Goal: Find specific page/section: Find specific page/section

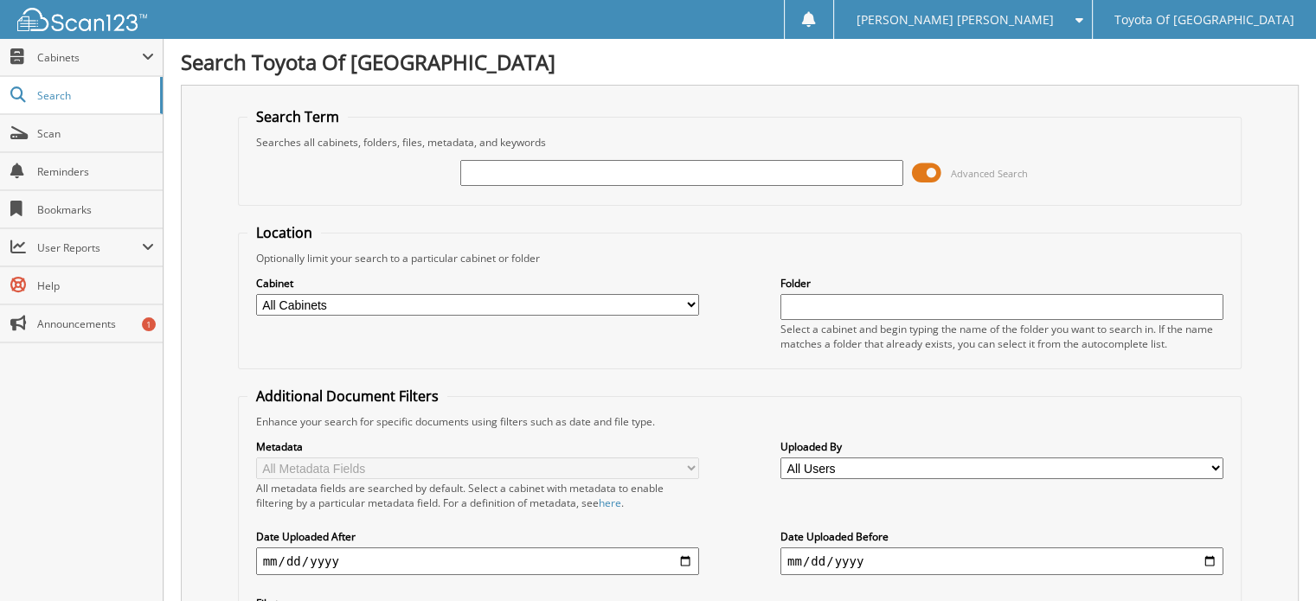
click at [691, 300] on select "All Cabinets ACCOUNTS PAYABLE ACCOUNTS RECEIVABLE BANKS RECS cancellations CAR …" at bounding box center [477, 305] width 443 height 22
select select "1628"
click at [256, 294] on select "All Cabinets ACCOUNTS PAYABLE ACCOUNTS RECEIVABLE BANKS RECS cancellations CAR …" at bounding box center [477, 305] width 443 height 22
click at [509, 174] on input "text" at bounding box center [681, 173] width 443 height 26
type input "050658"
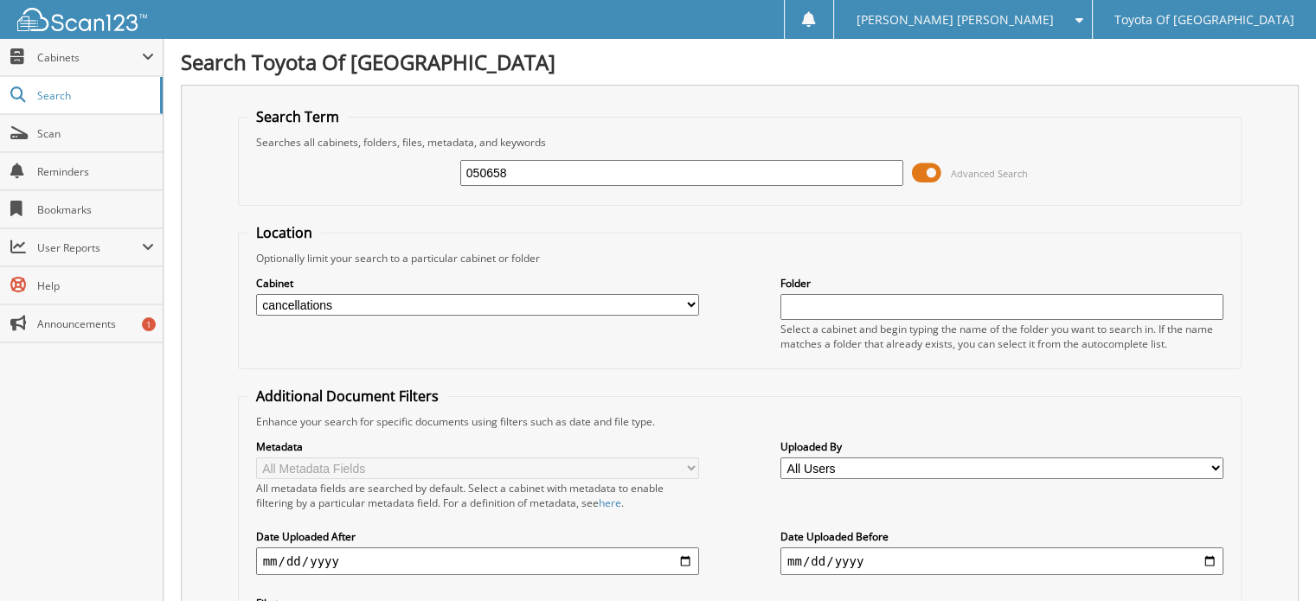
click at [695, 300] on select "All Cabinets ACCOUNTS PAYABLE ACCOUNTS RECEIVABLE BANKS RECS cancellations CAR …" at bounding box center [477, 305] width 443 height 22
select select "1627"
click at [256, 294] on select "All Cabinets ACCOUNTS PAYABLE ACCOUNTS RECEIVABLE BANKS RECS cancellations CAR …" at bounding box center [477, 305] width 443 height 22
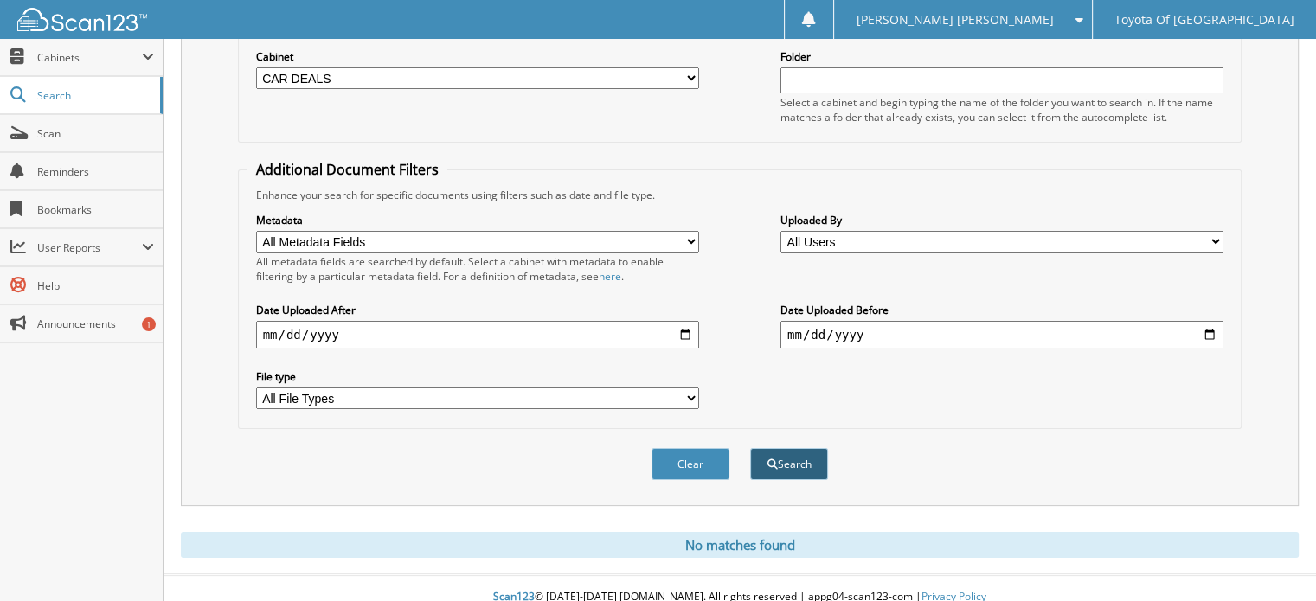
scroll to position [228, 0]
click at [791, 446] on button "Search" at bounding box center [789, 462] width 78 height 32
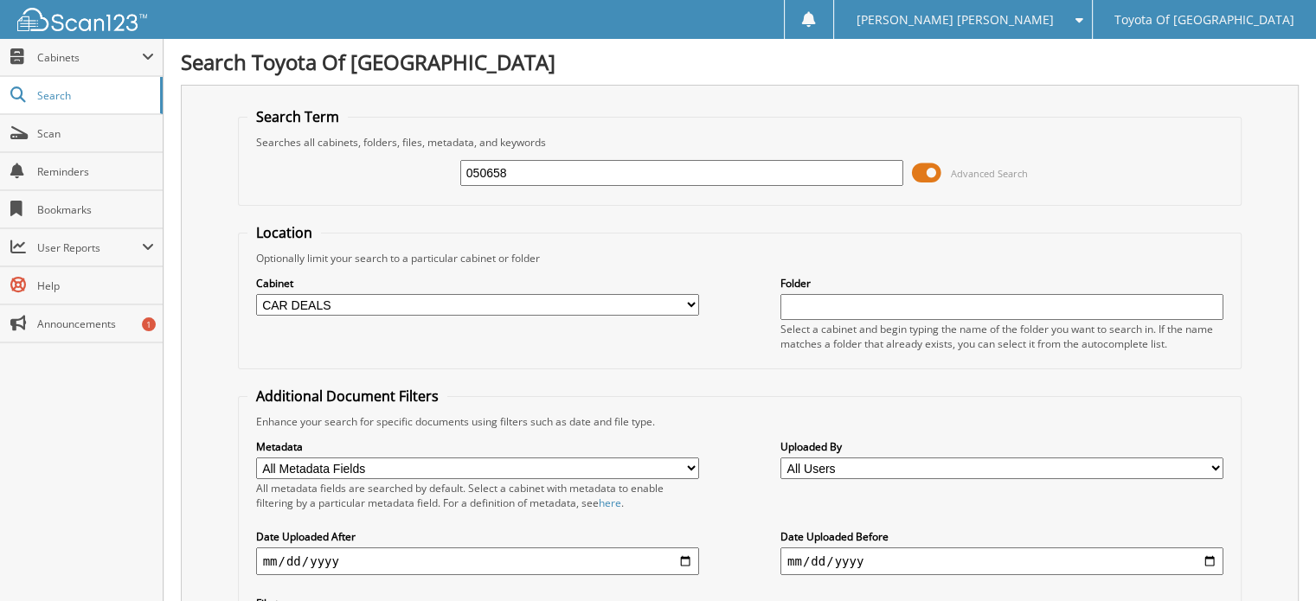
click at [691, 301] on select "All Cabinets ACCOUNTS PAYABLE ACCOUNTS RECEIVABLE BANKS RECS cancellations CAR …" at bounding box center [477, 305] width 443 height 22
select select "1628"
click at [256, 294] on select "All Cabinets ACCOUNTS PAYABLE ACCOUNTS RECEIVABLE BANKS RECS cancellations CAR …" at bounding box center [477, 305] width 443 height 22
drag, startPoint x: 506, startPoint y: 166, endPoint x: 291, endPoint y: 147, distance: 216.3
click at [297, 151] on div "050658 Advanced Search" at bounding box center [740, 173] width 986 height 47
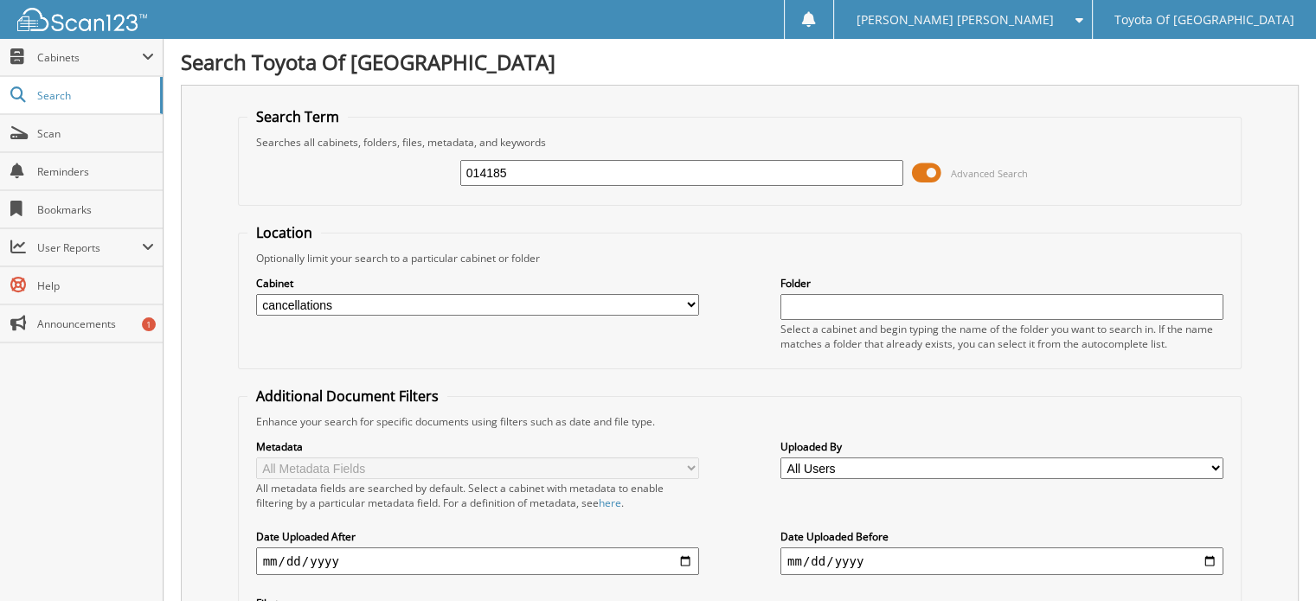
type input "014185"
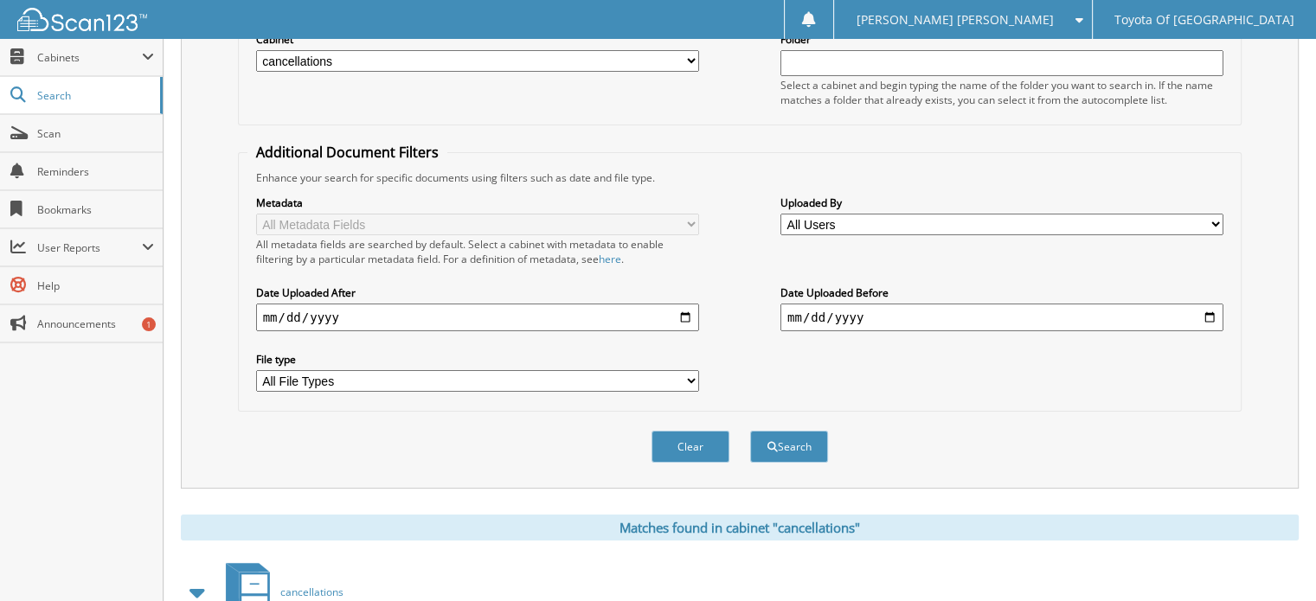
scroll to position [260, 0]
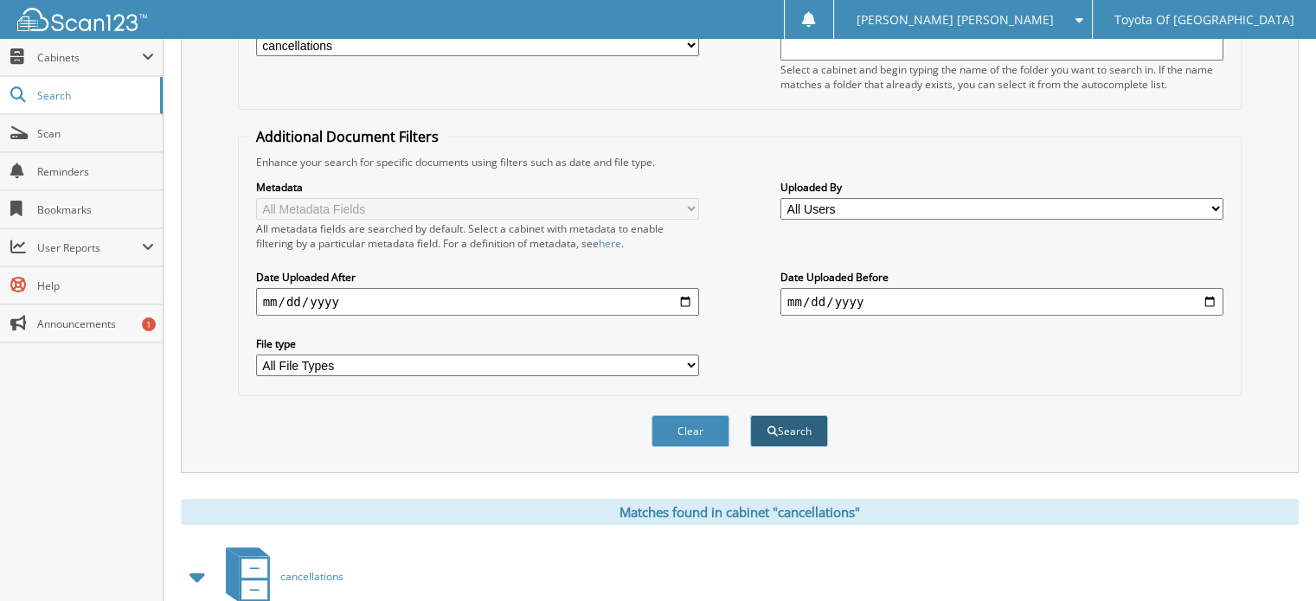
click at [781, 417] on button "Search" at bounding box center [789, 431] width 78 height 32
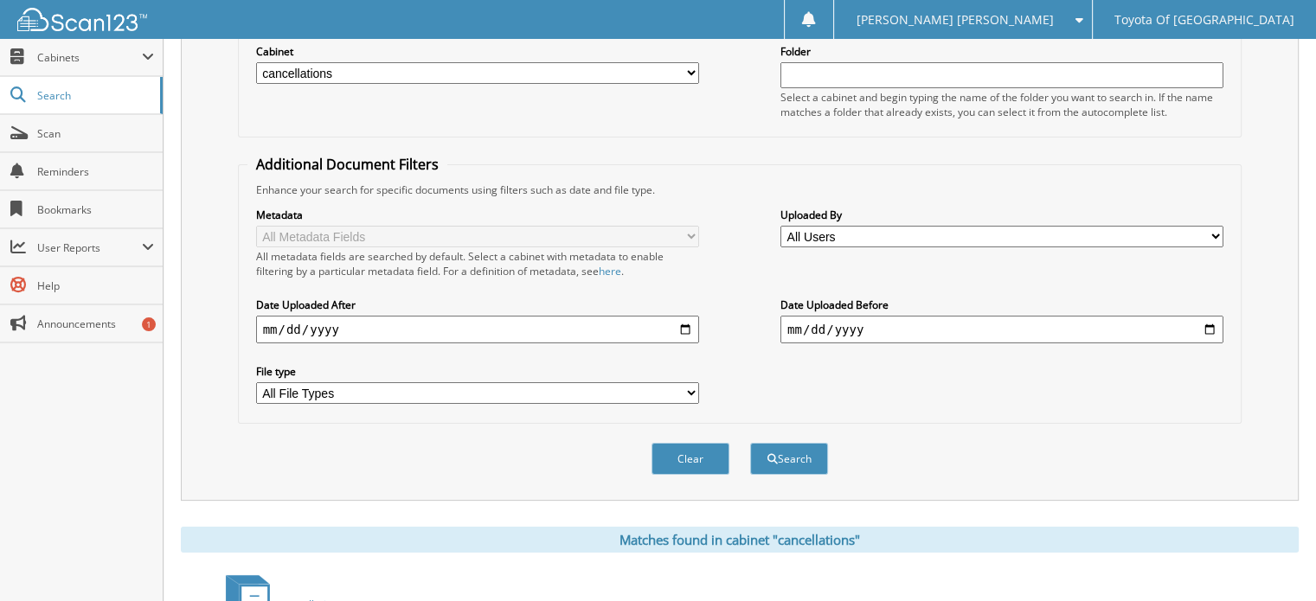
scroll to position [37, 0]
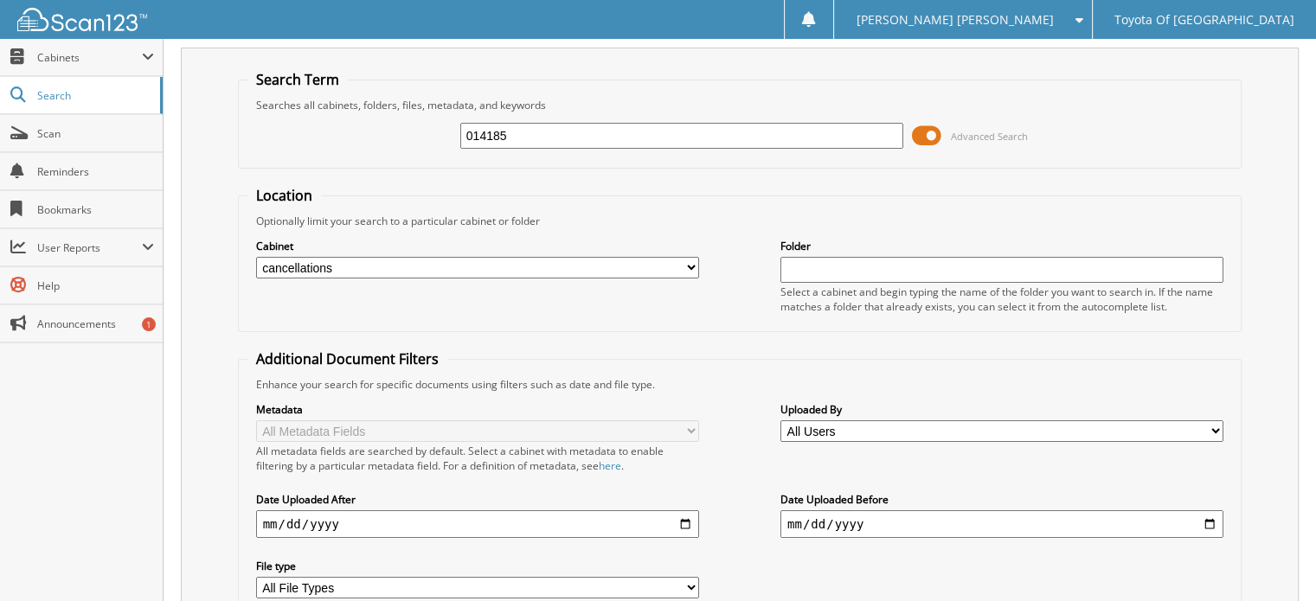
click at [691, 262] on select "All Cabinets ACCOUNTS PAYABLE ACCOUNTS RECEIVABLE BANKS RECS cancellations CAR …" at bounding box center [477, 268] width 443 height 22
select select "1627"
click at [256, 257] on select "All Cabinets ACCOUNTS PAYABLE ACCOUNTS RECEIVABLE BANKS RECS cancellations CAR …" at bounding box center [477, 268] width 443 height 22
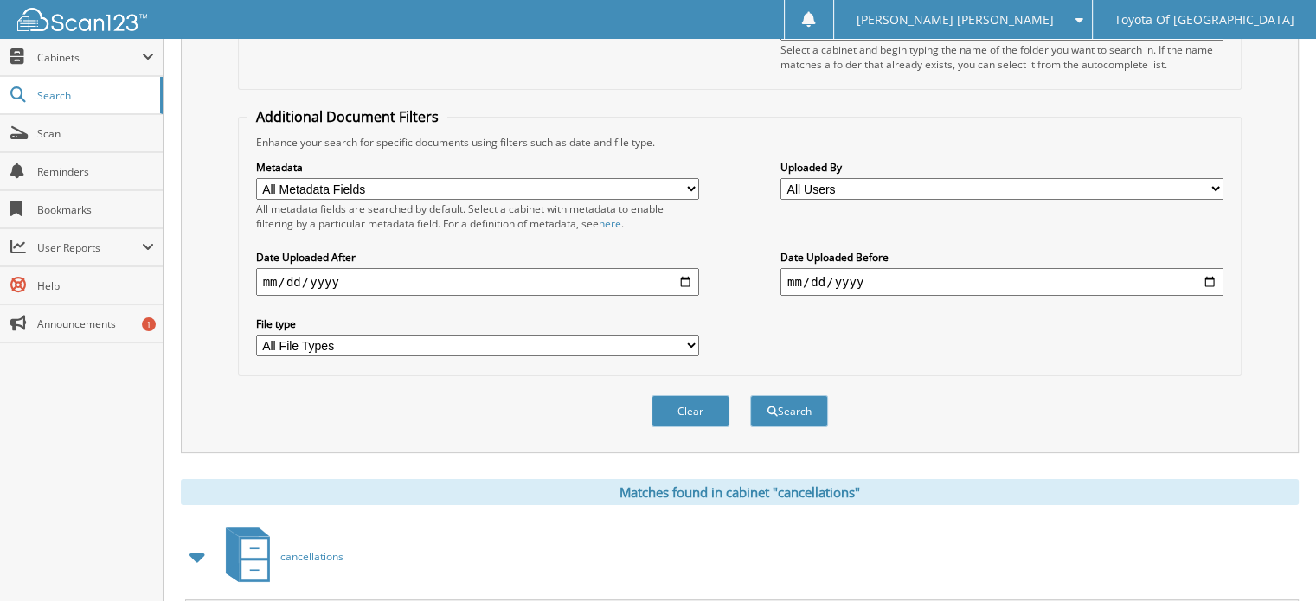
scroll to position [297, 0]
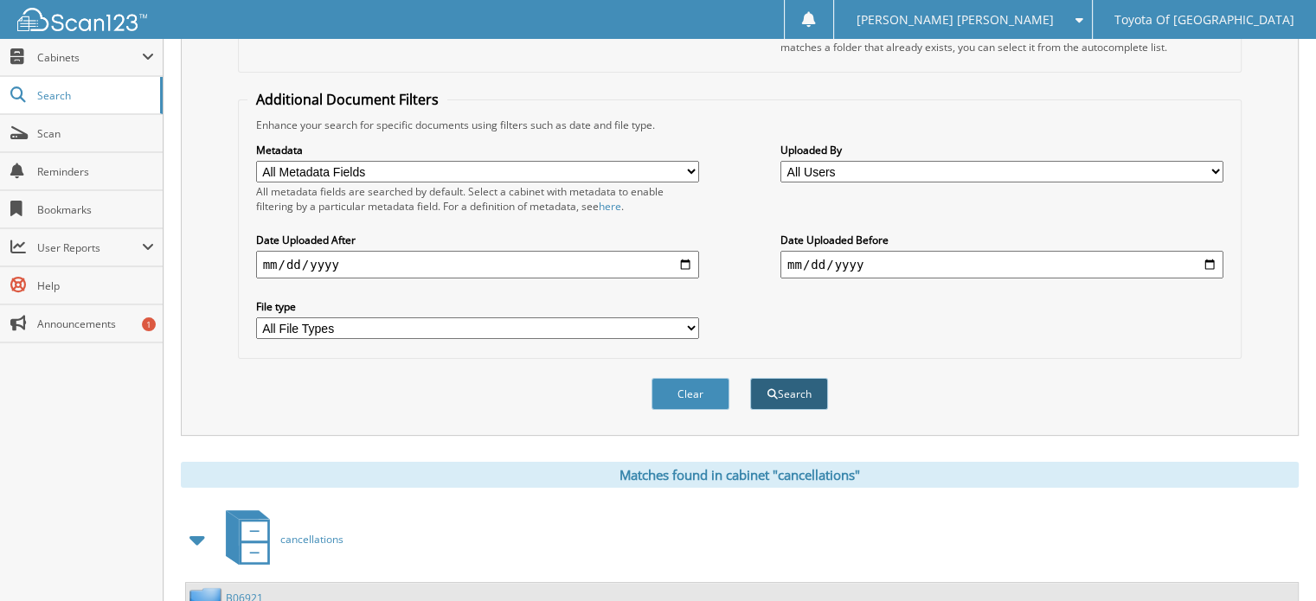
click at [797, 385] on button "Search" at bounding box center [789, 394] width 78 height 32
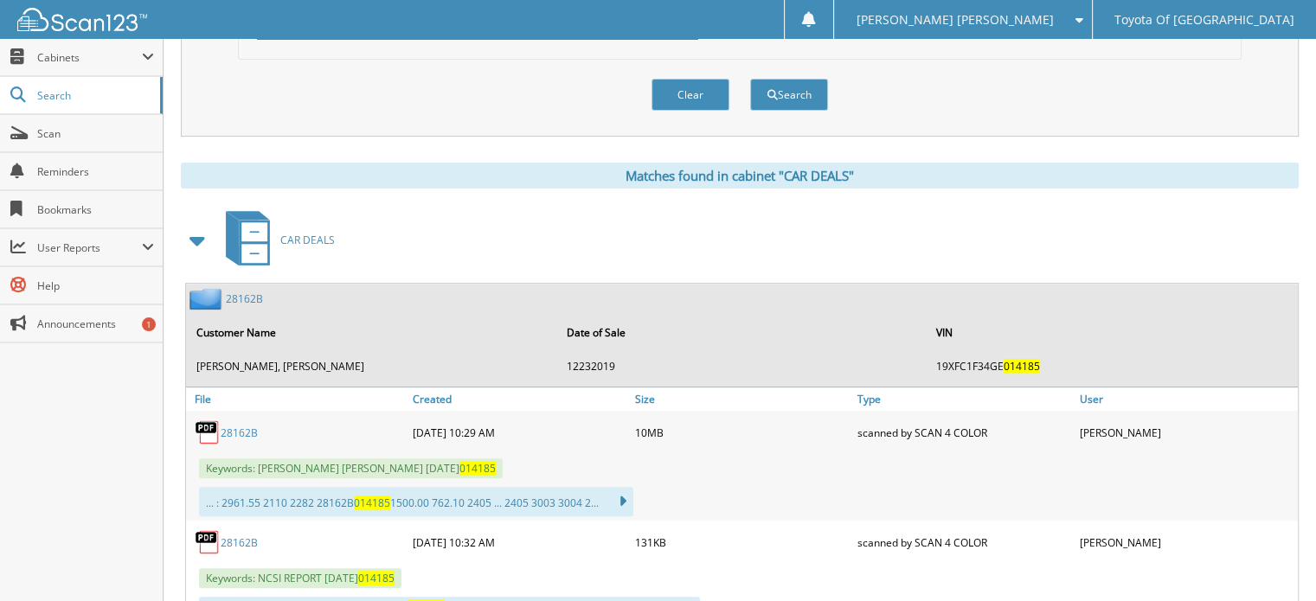
scroll to position [606, 0]
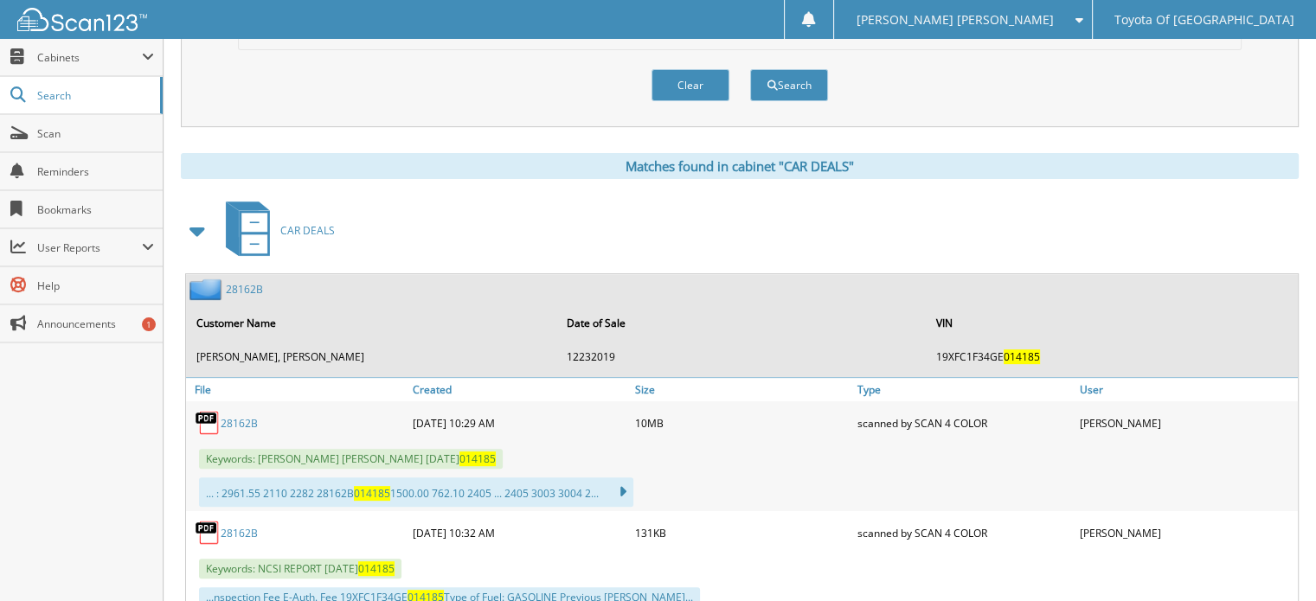
click at [229, 416] on link "28162B" at bounding box center [239, 423] width 37 height 15
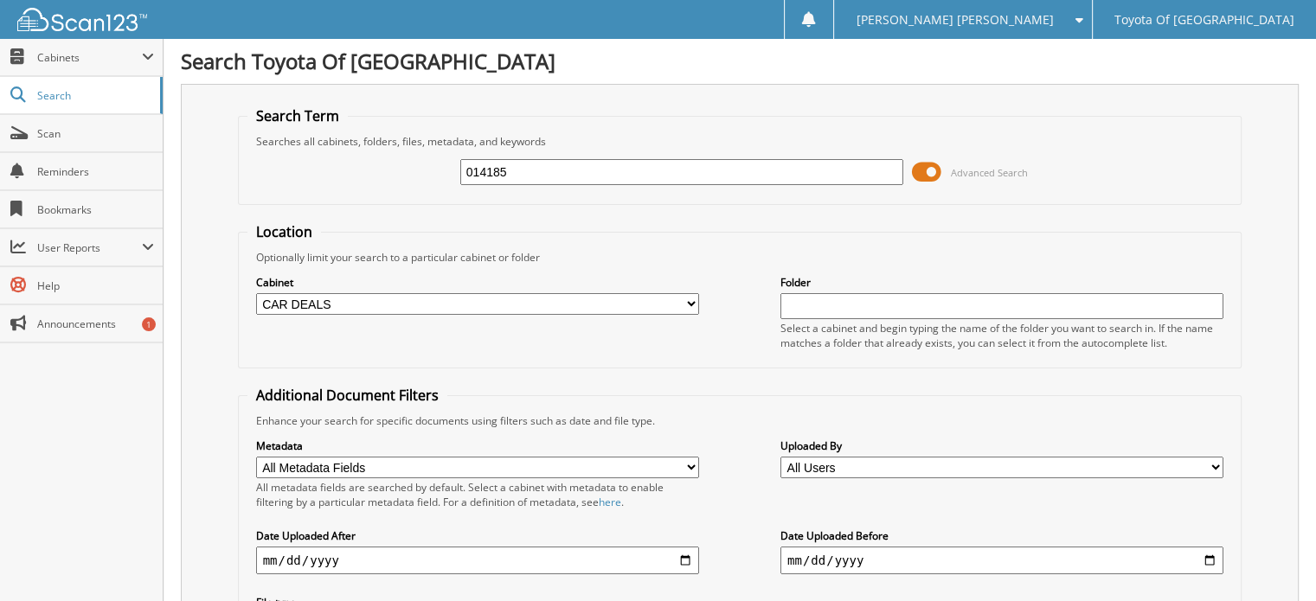
scroll to position [0, 0]
drag, startPoint x: 555, startPoint y: 178, endPoint x: 389, endPoint y: 157, distance: 166.7
click at [389, 157] on div "014185 Advanced Search" at bounding box center [740, 173] width 986 height 47
click at [692, 300] on select "All Cabinets ACCOUNTS PAYABLE ACCOUNTS RECEIVABLE BANKS RECS cancellations CAR …" at bounding box center [477, 305] width 443 height 22
select select "1628"
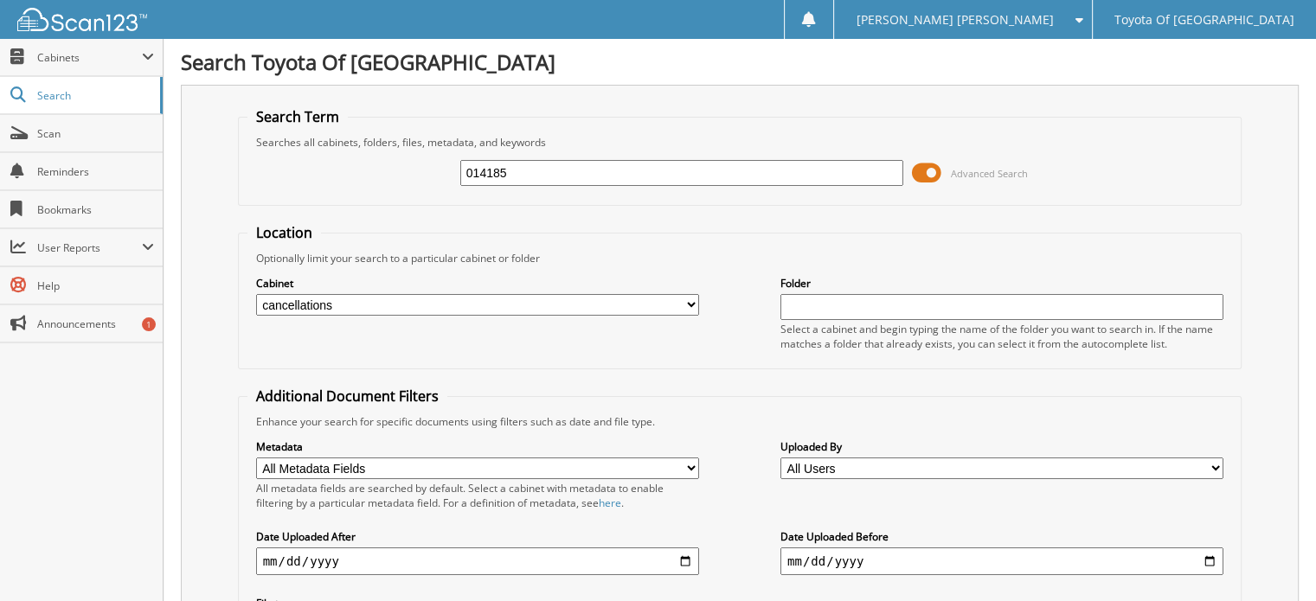
click at [256, 294] on select "All Cabinets ACCOUNTS PAYABLE ACCOUNTS RECEIVABLE BANKS RECS cancellations CAR …" at bounding box center [477, 305] width 443 height 22
type input "077469"
click at [692, 294] on select "All Cabinets ACCOUNTS PAYABLE ACCOUNTS RECEIVABLE BANKS RECS cancellations CAR …" at bounding box center [477, 305] width 443 height 22
select select "1627"
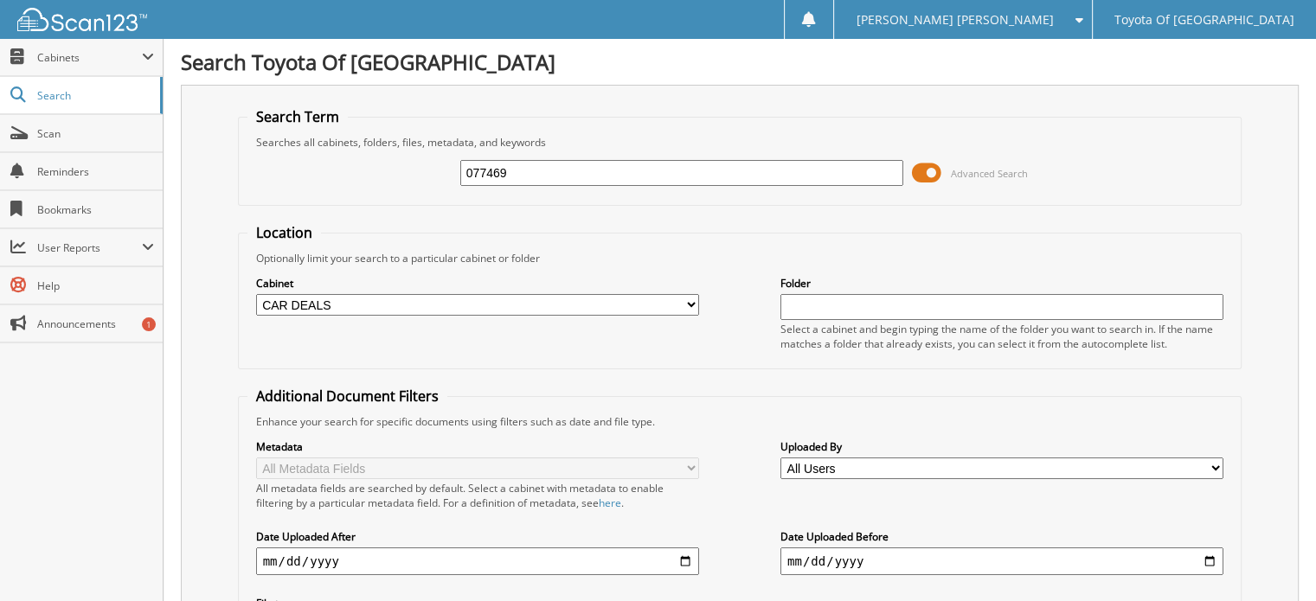
click at [256, 294] on select "All Cabinets ACCOUNTS PAYABLE ACCOUNTS RECEIVABLE BANKS RECS cancellations CAR …" at bounding box center [477, 305] width 443 height 22
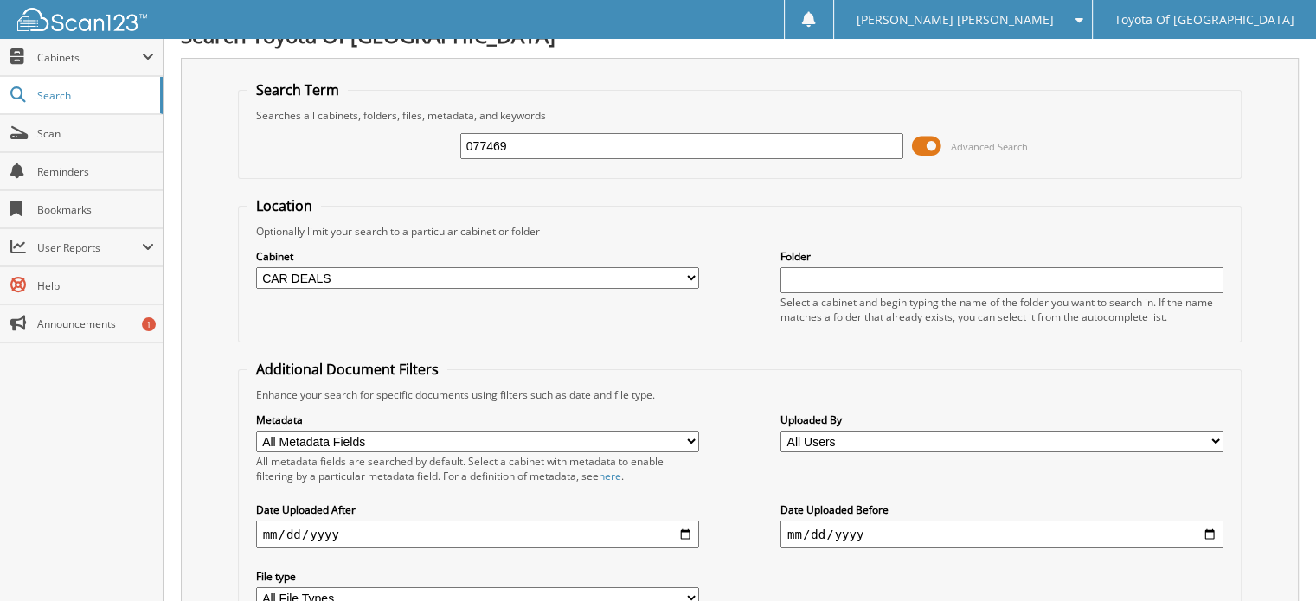
scroll to position [228, 0]
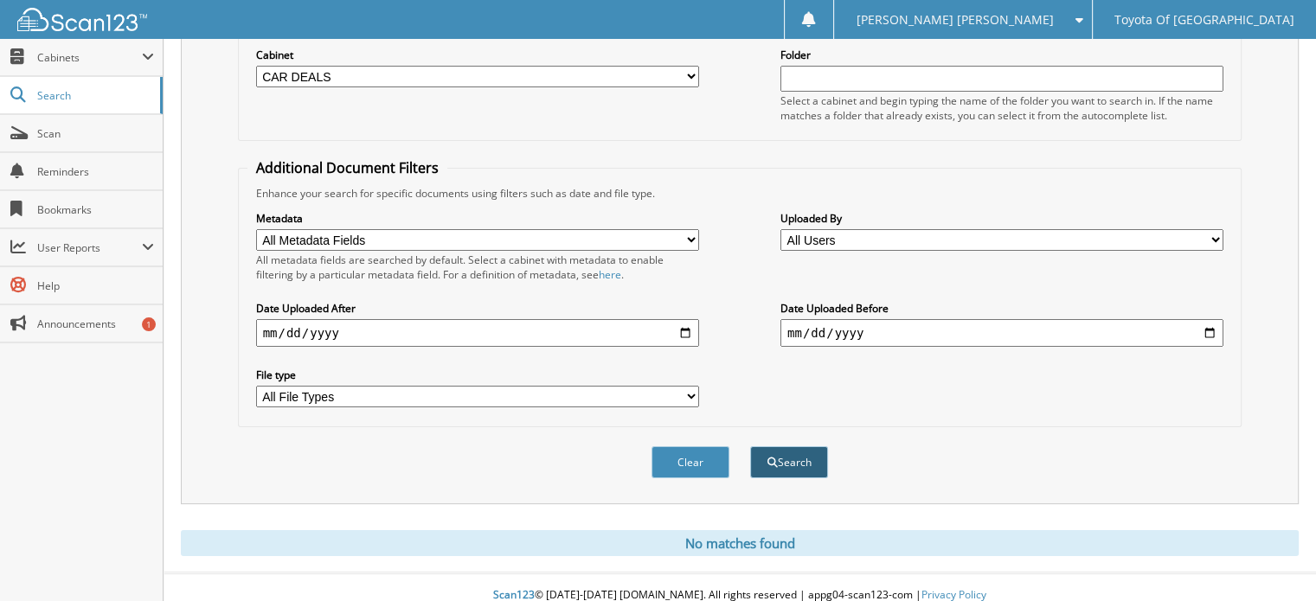
click at [777, 446] on button "Search" at bounding box center [789, 462] width 78 height 32
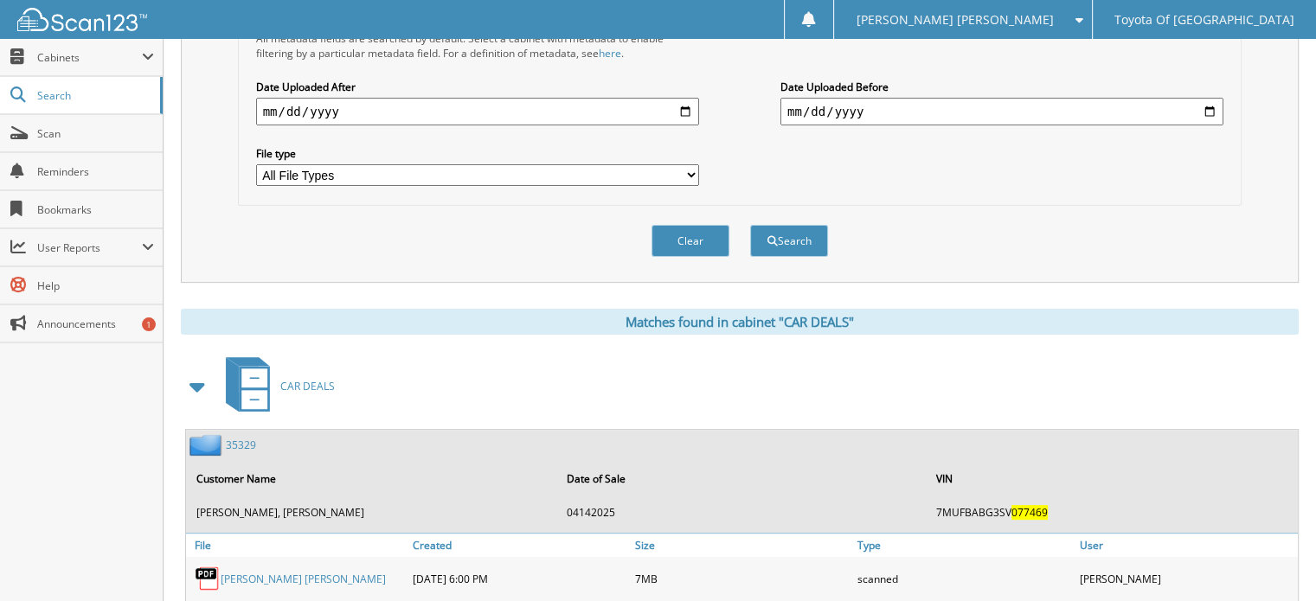
scroll to position [547, 0]
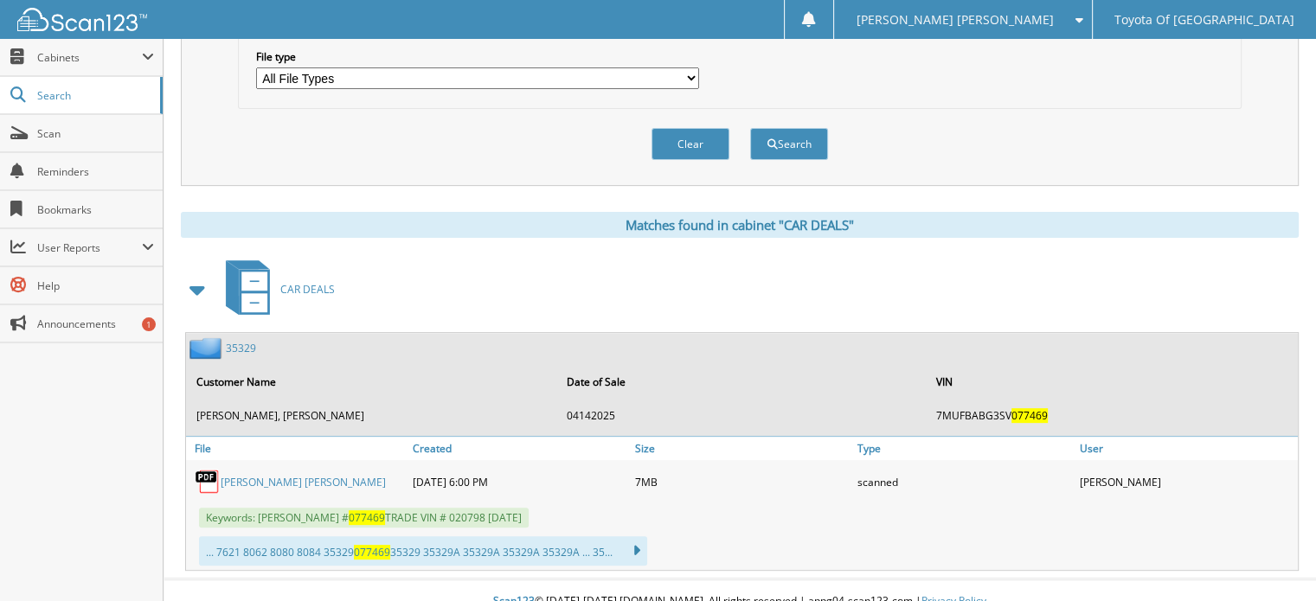
click at [257, 475] on link "[PERSON_NAME] [PERSON_NAME]" at bounding box center [303, 482] width 165 height 15
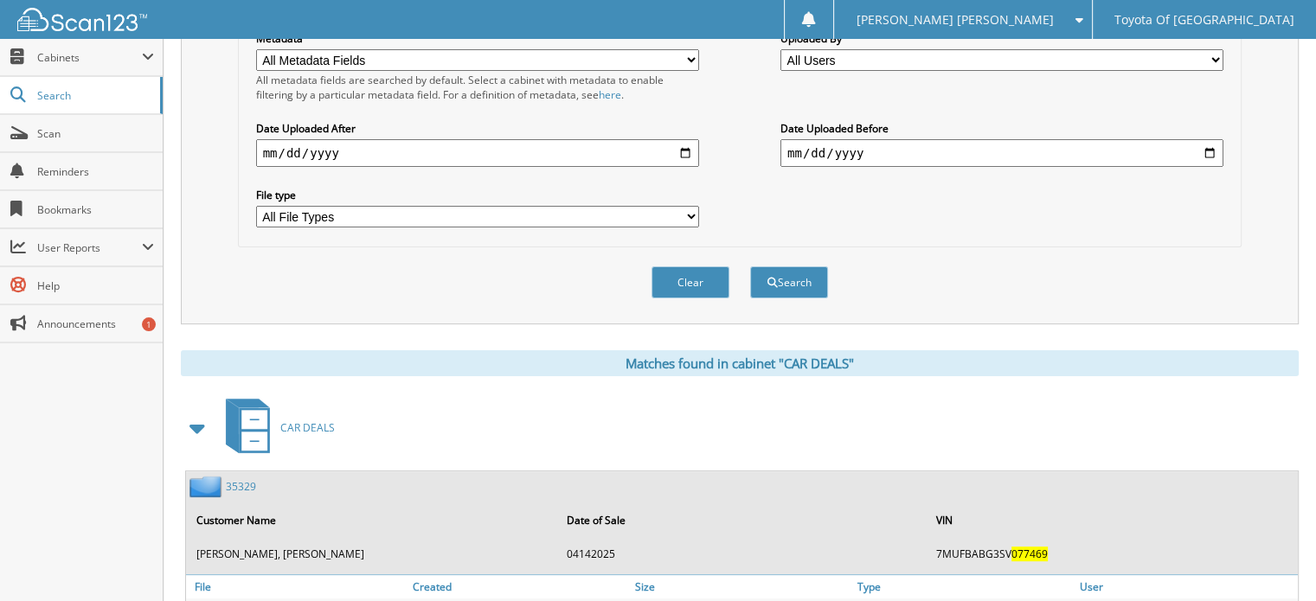
scroll to position [114, 0]
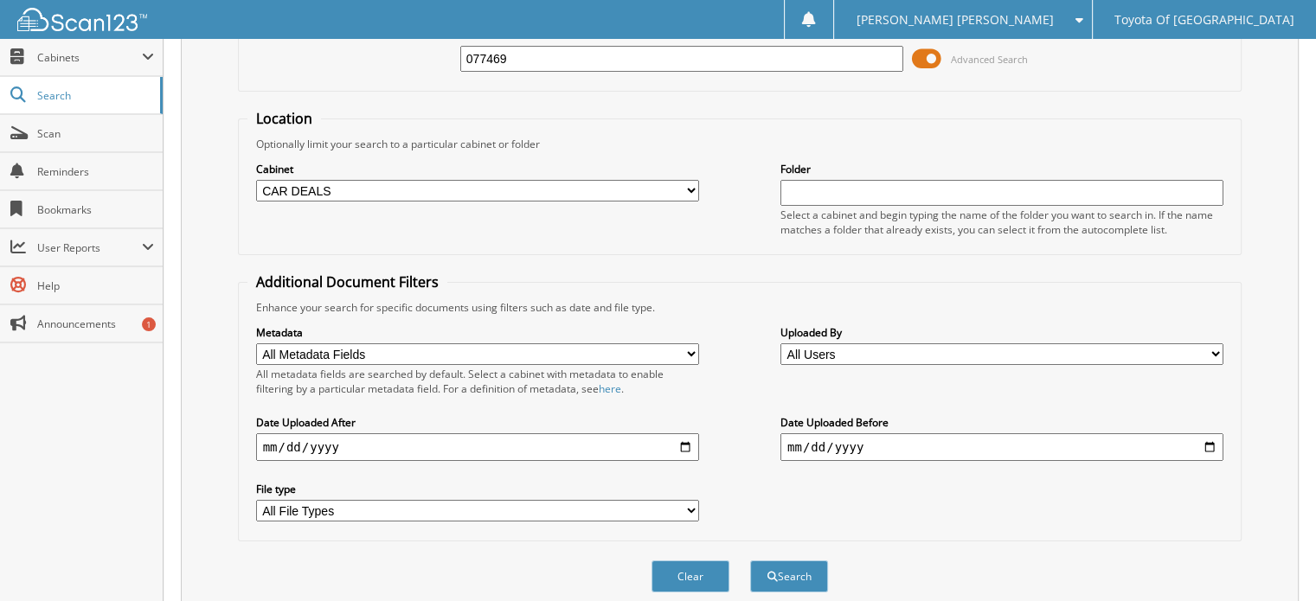
click at [693, 181] on select "All Cabinets ACCOUNTS PAYABLE ACCOUNTS RECEIVABLE BANKS RECS cancellations CAR …" at bounding box center [477, 191] width 443 height 22
select select "1628"
click at [256, 180] on select "All Cabinets ACCOUNTS PAYABLE ACCOUNTS RECEIVABLE BANKS RECS cancellations CAR …" at bounding box center [477, 191] width 443 height 22
drag, startPoint x: 549, startPoint y: 56, endPoint x: 274, endPoint y: 80, distance: 276.2
click at [284, 76] on div "077469 Advanced Search" at bounding box center [740, 58] width 986 height 47
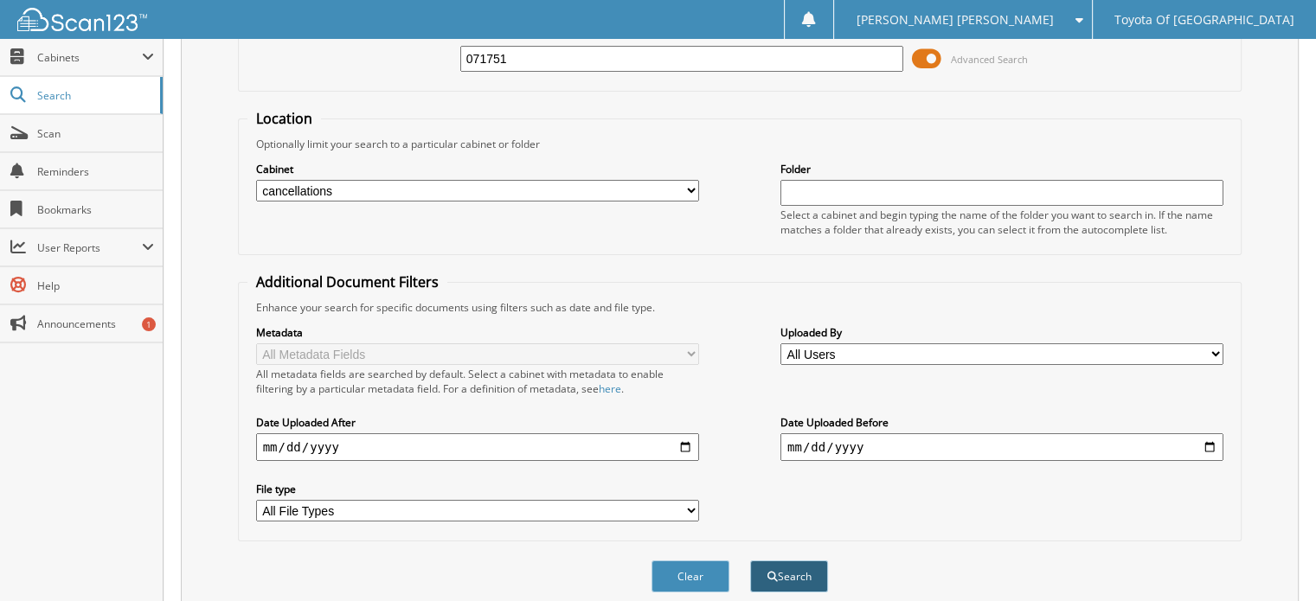
type input "071751"
click at [817, 566] on button "Search" at bounding box center [789, 577] width 78 height 32
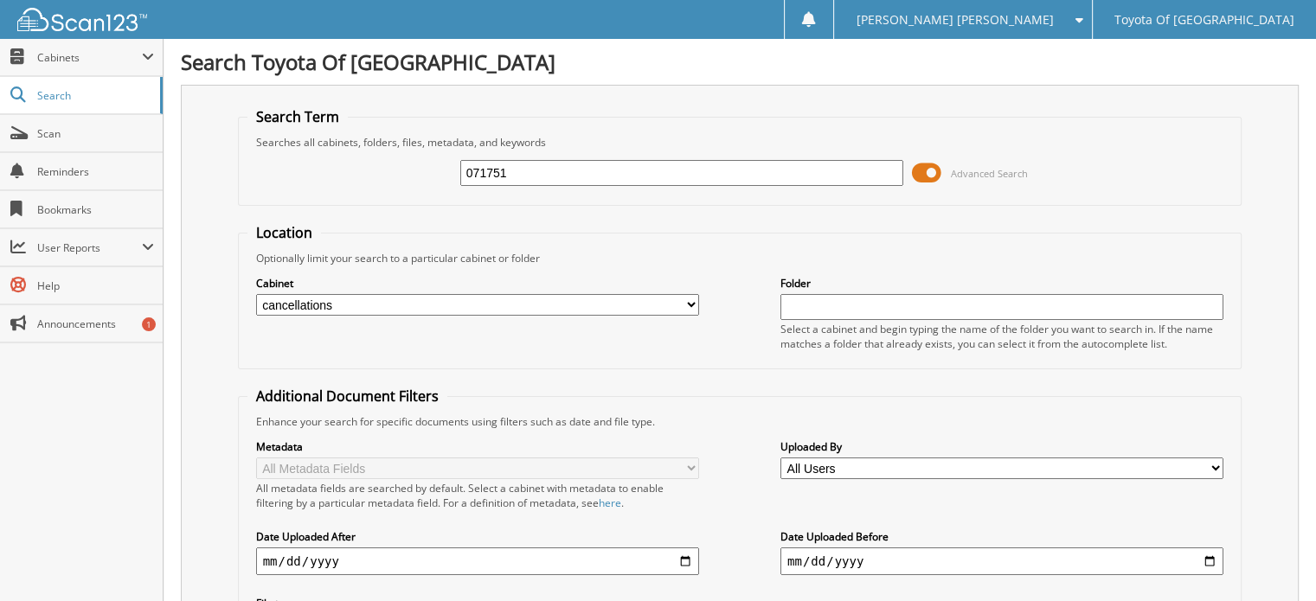
click at [691, 303] on select "All Cabinets ACCOUNTS PAYABLE ACCOUNTS RECEIVABLE BANKS RECS cancellations CAR …" at bounding box center [477, 305] width 443 height 22
select select "1627"
click at [256, 294] on select "All Cabinets ACCOUNTS PAYABLE ACCOUNTS RECEIVABLE BANKS RECS cancellations CAR …" at bounding box center [477, 305] width 443 height 22
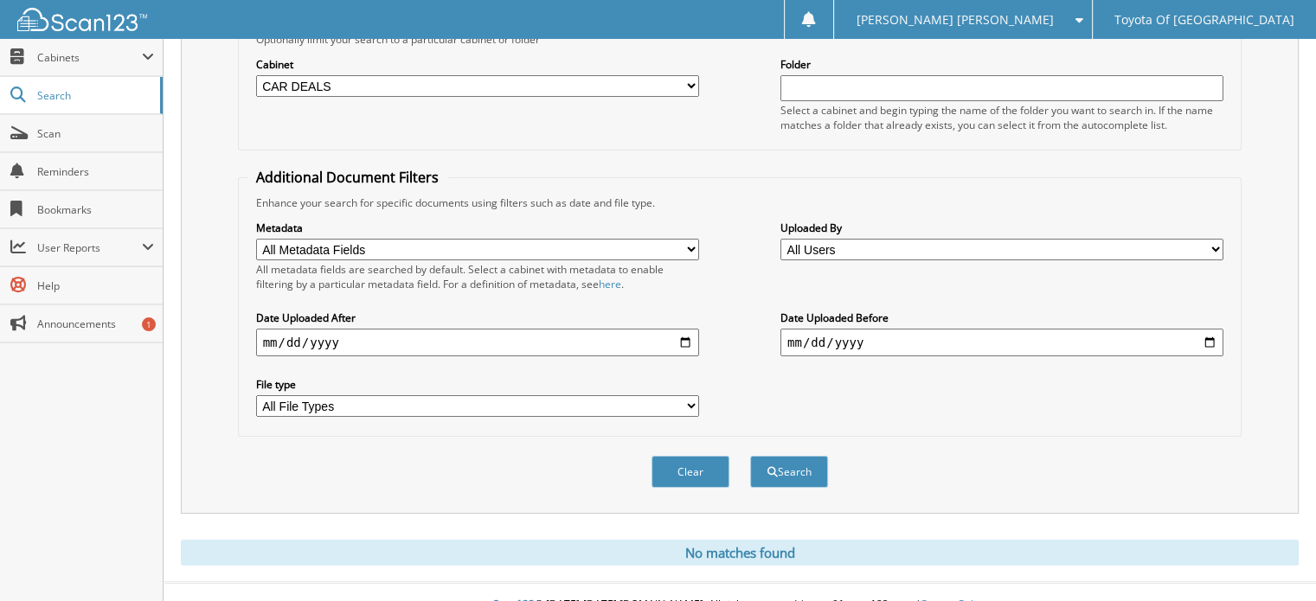
scroll to position [228, 0]
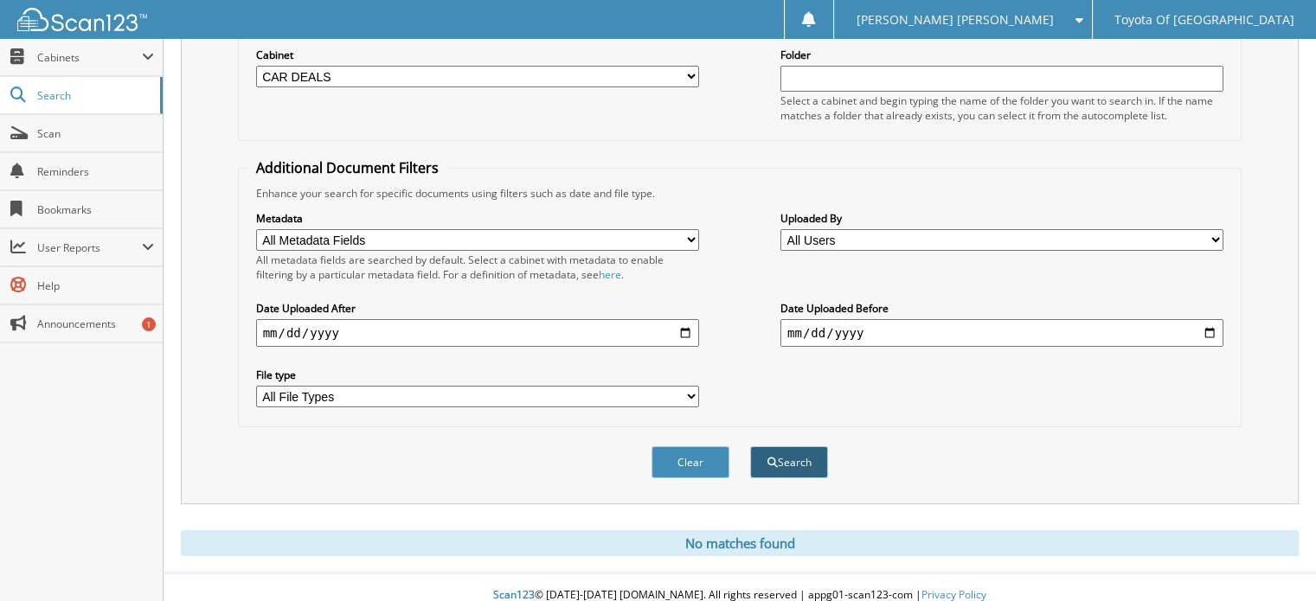
click at [793, 446] on button "Search" at bounding box center [789, 462] width 78 height 32
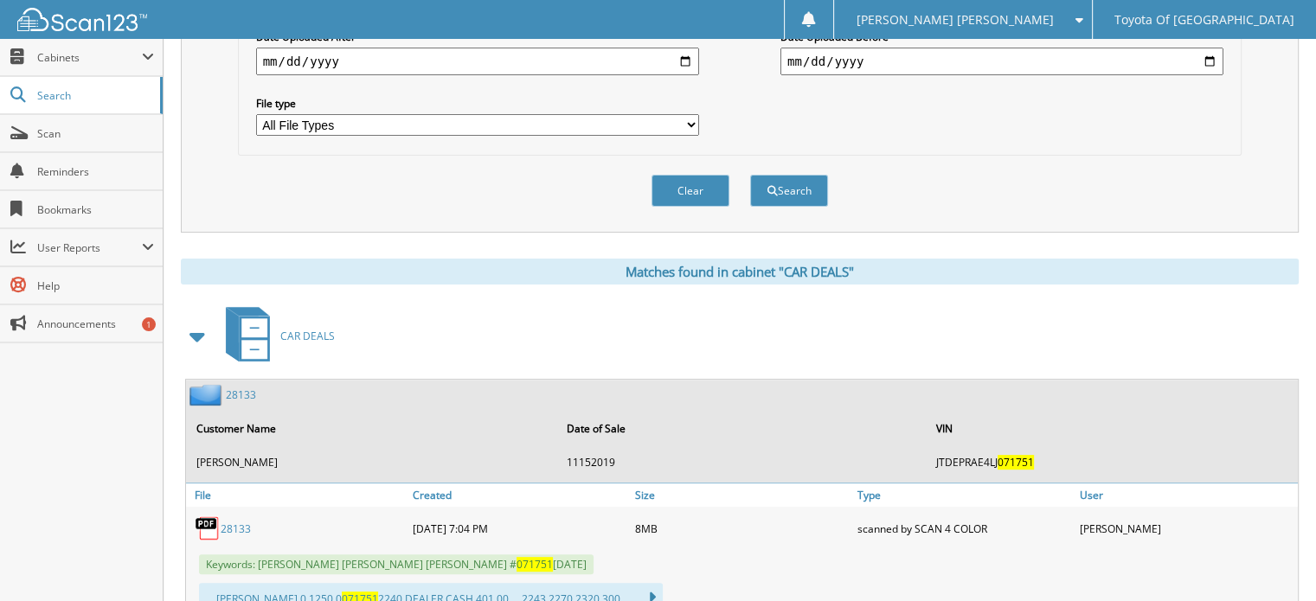
scroll to position [519, 0]
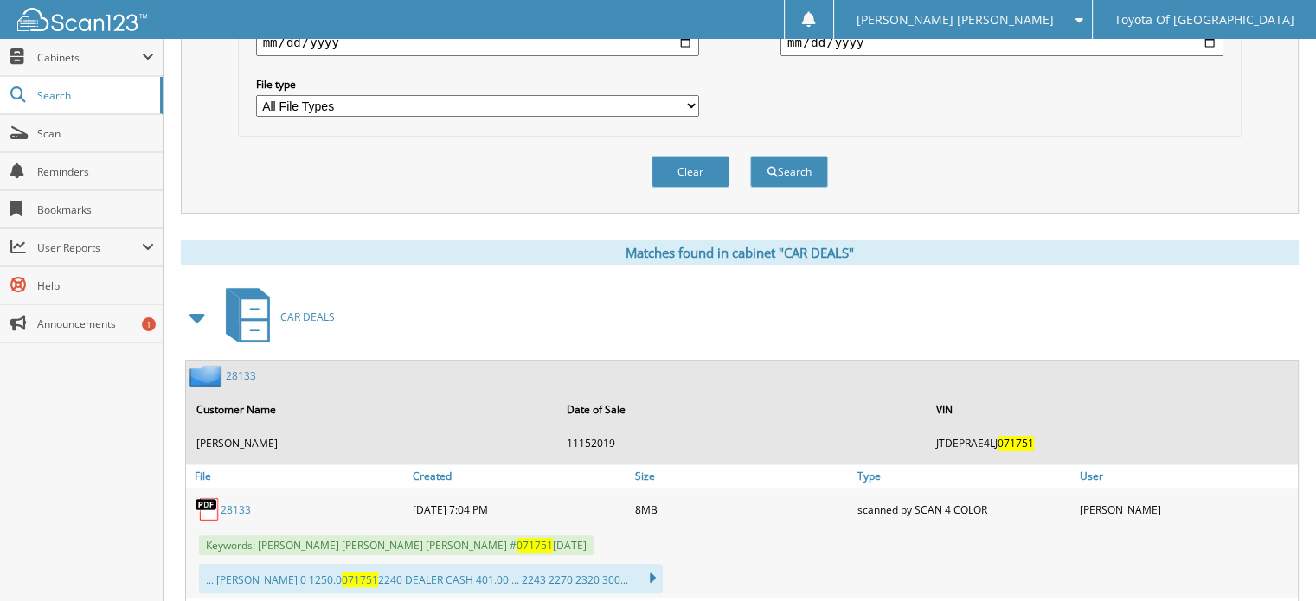
click at [239, 503] on link "28133" at bounding box center [236, 510] width 30 height 15
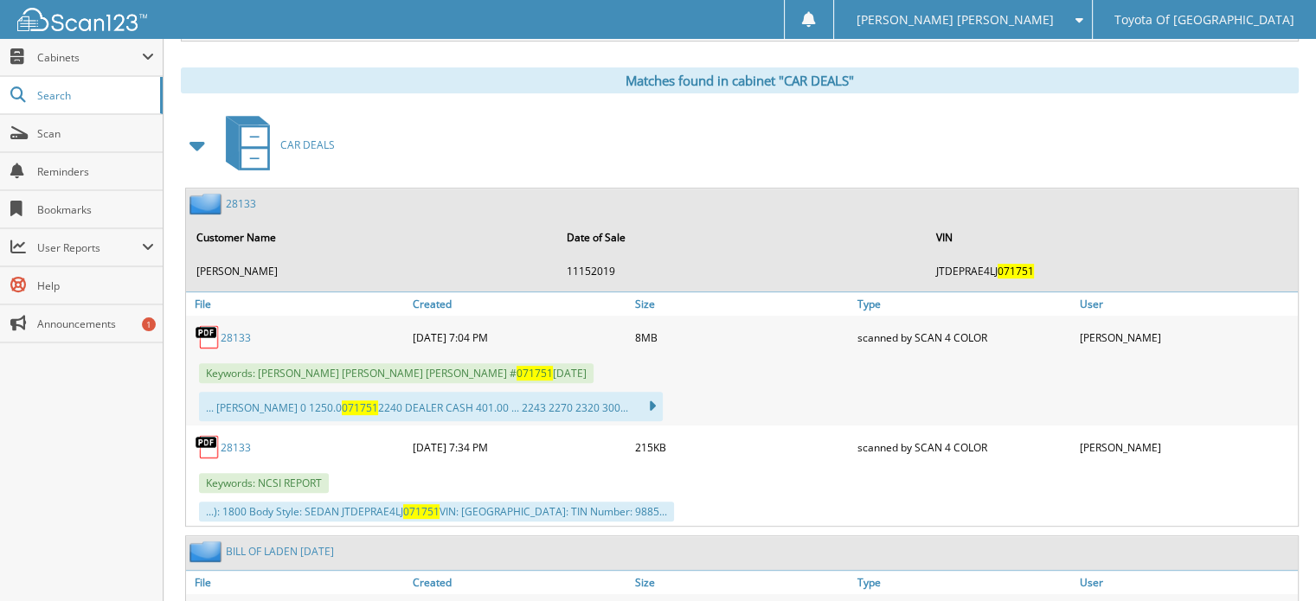
scroll to position [779, 0]
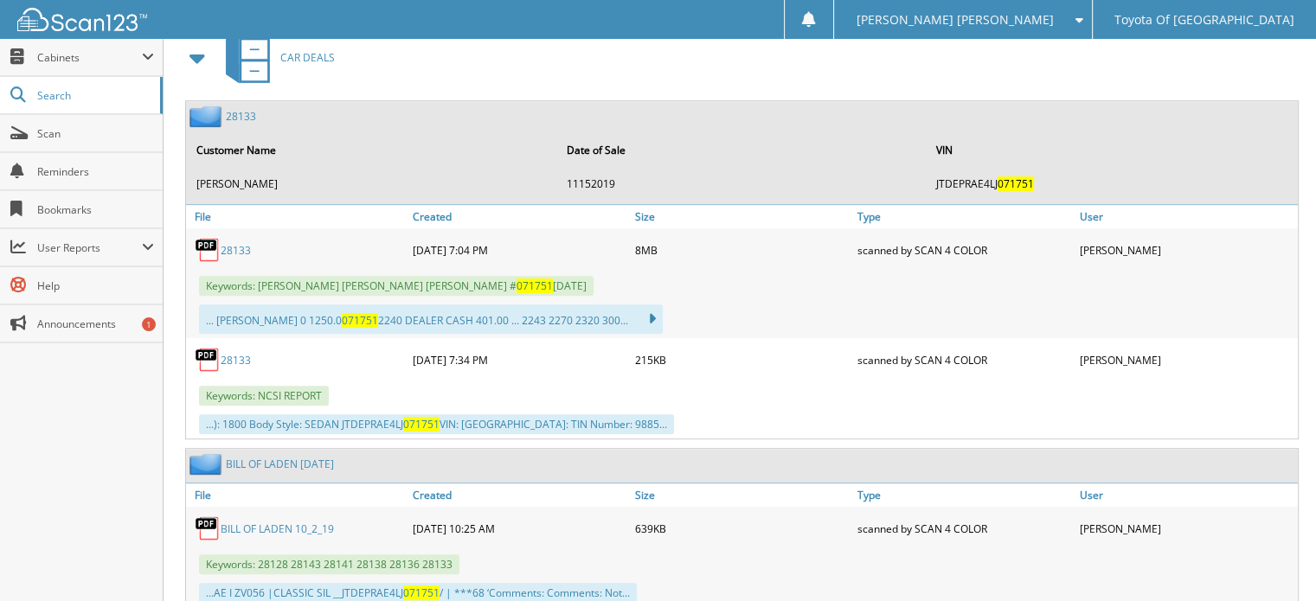
click at [228, 243] on link "28133" at bounding box center [236, 250] width 30 height 15
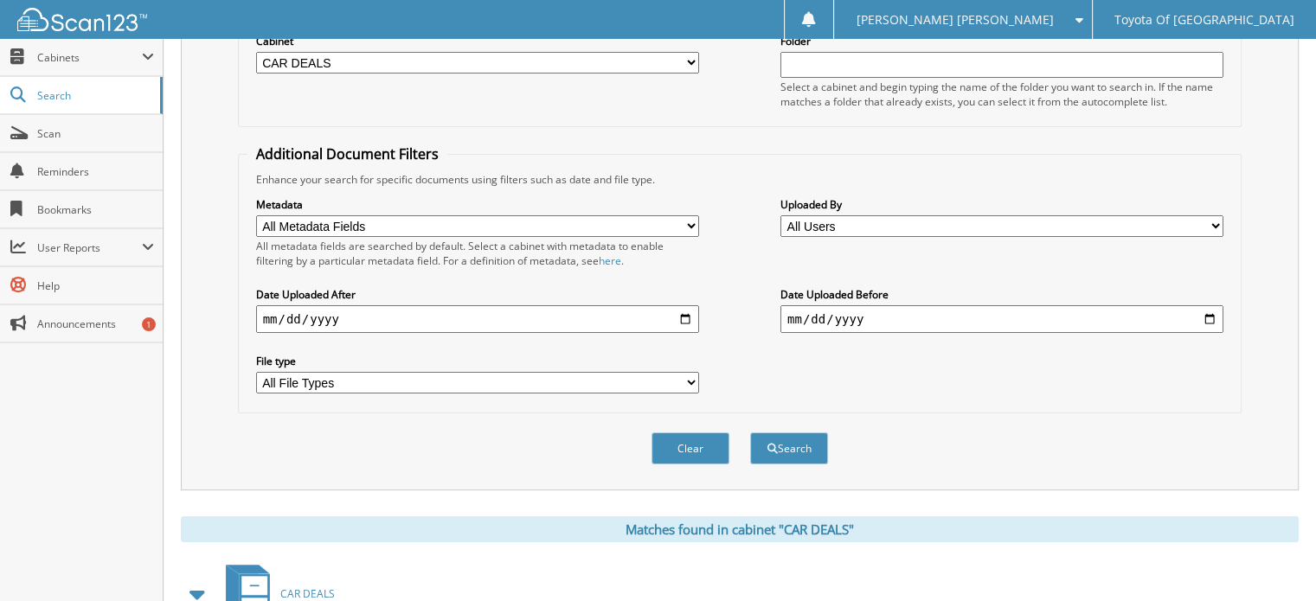
scroll to position [87, 0]
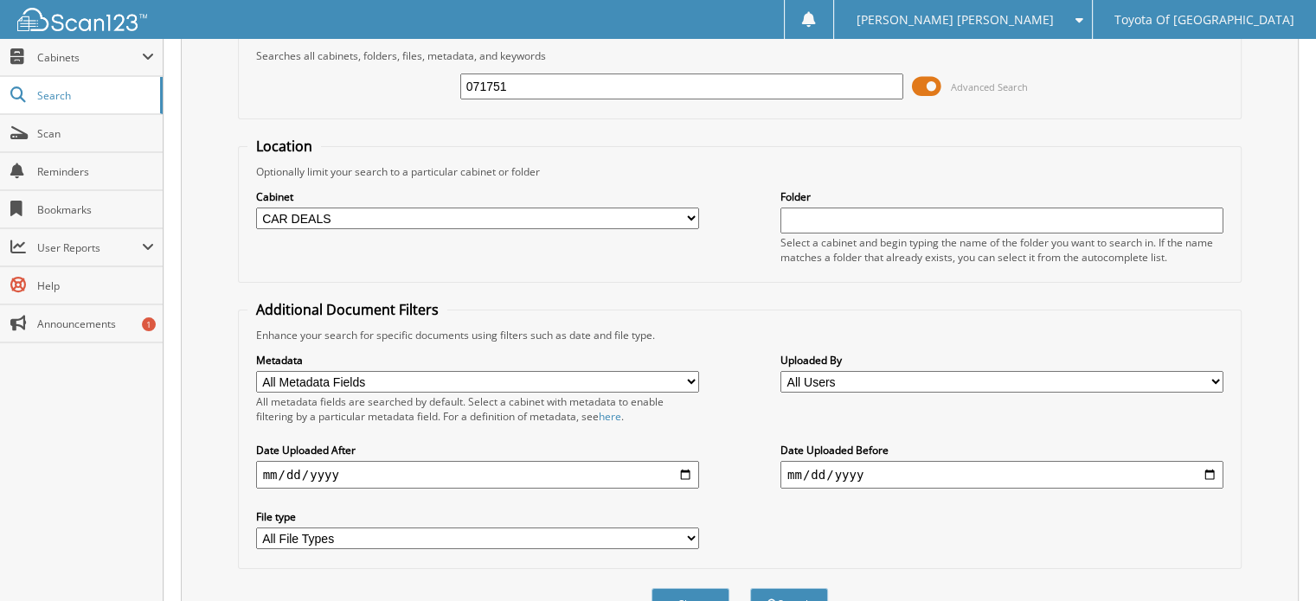
click at [689, 210] on select "All Cabinets ACCOUNTS PAYABLE ACCOUNTS RECEIVABLE BANKS RECS cancellations CAR …" at bounding box center [477, 219] width 443 height 22
select select "1628"
click at [256, 208] on select "All Cabinets ACCOUNTS PAYABLE ACCOUNTS RECEIVABLE BANKS RECS cancellations CAR …" at bounding box center [477, 219] width 443 height 22
drag, startPoint x: 510, startPoint y: 77, endPoint x: 0, endPoint y: 23, distance: 512.5
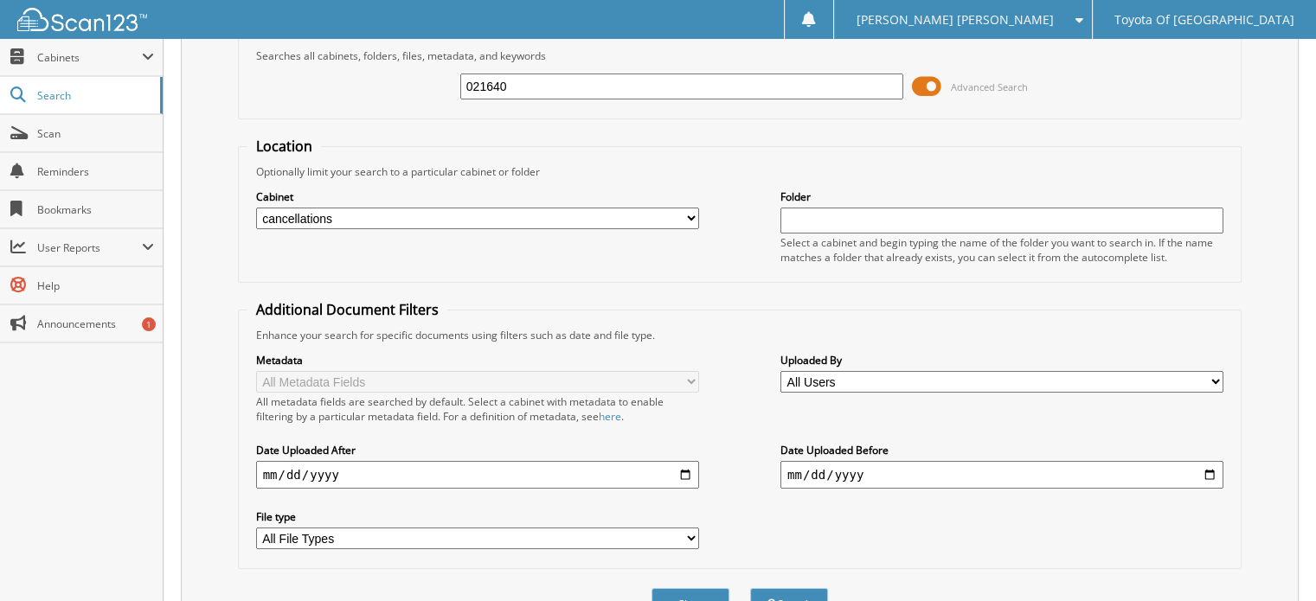
type input "021640"
click at [750, 588] on button "Search" at bounding box center [789, 604] width 78 height 32
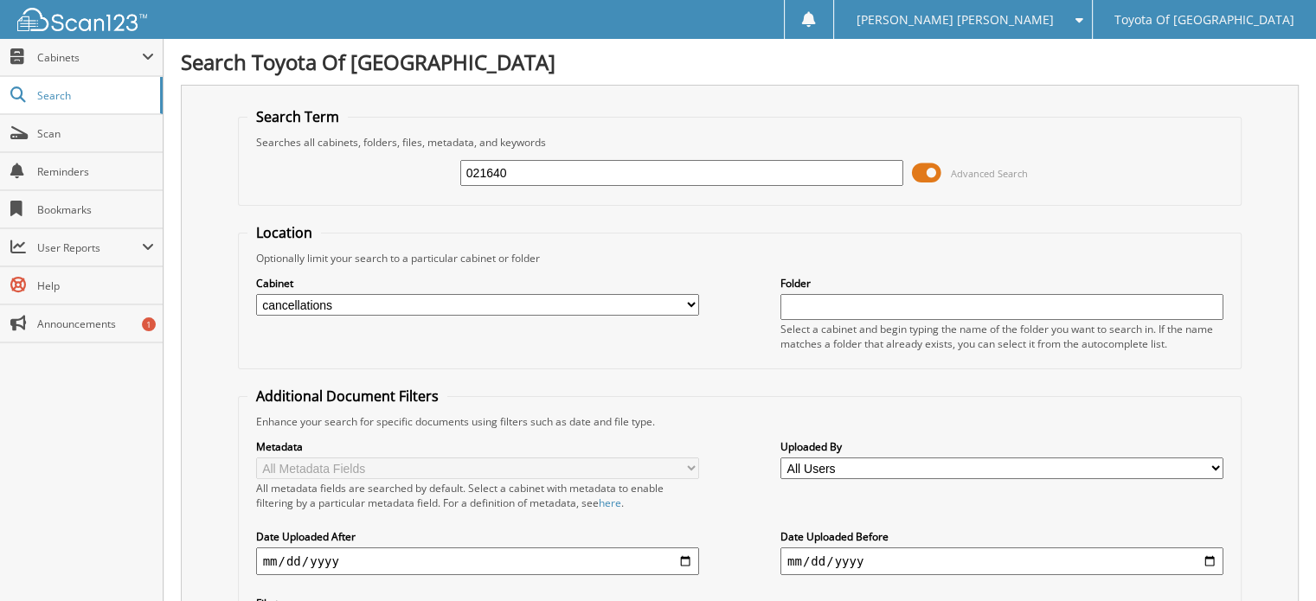
click at [690, 300] on select "All Cabinets ACCOUNTS PAYABLE ACCOUNTS RECEIVABLE BANKS RECS cancellations CAR …" at bounding box center [477, 305] width 443 height 22
select select "1627"
click at [256, 294] on select "All Cabinets ACCOUNTS PAYABLE ACCOUNTS RECEIVABLE BANKS RECS cancellations CAR …" at bounding box center [477, 305] width 443 height 22
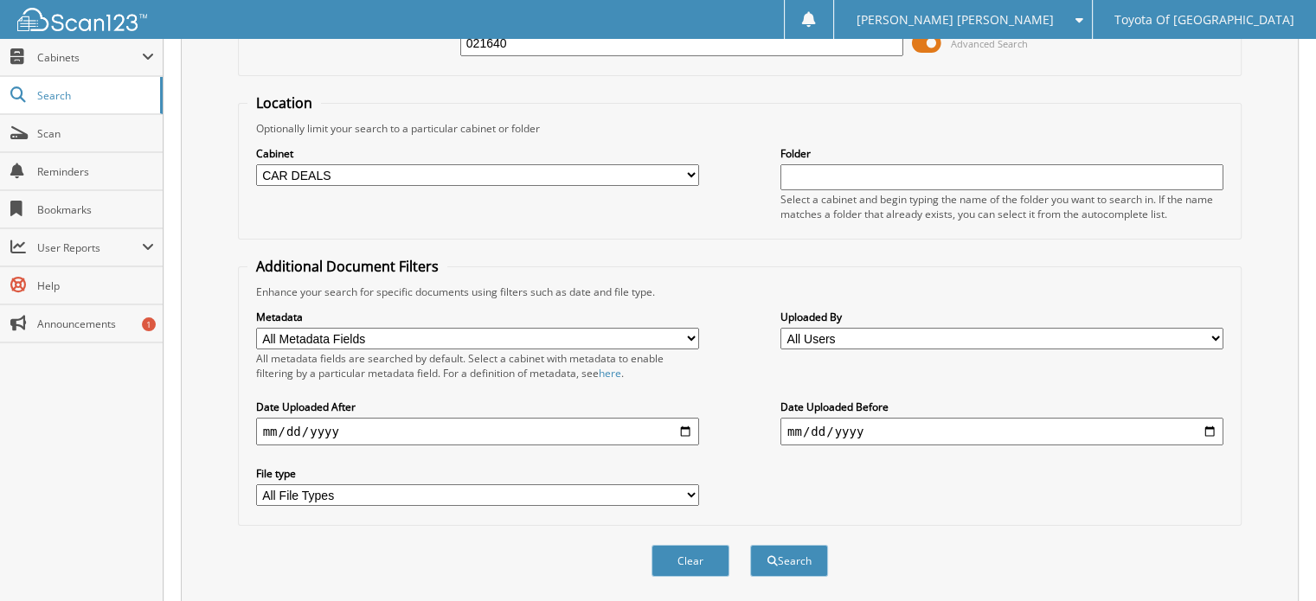
scroll to position [228, 0]
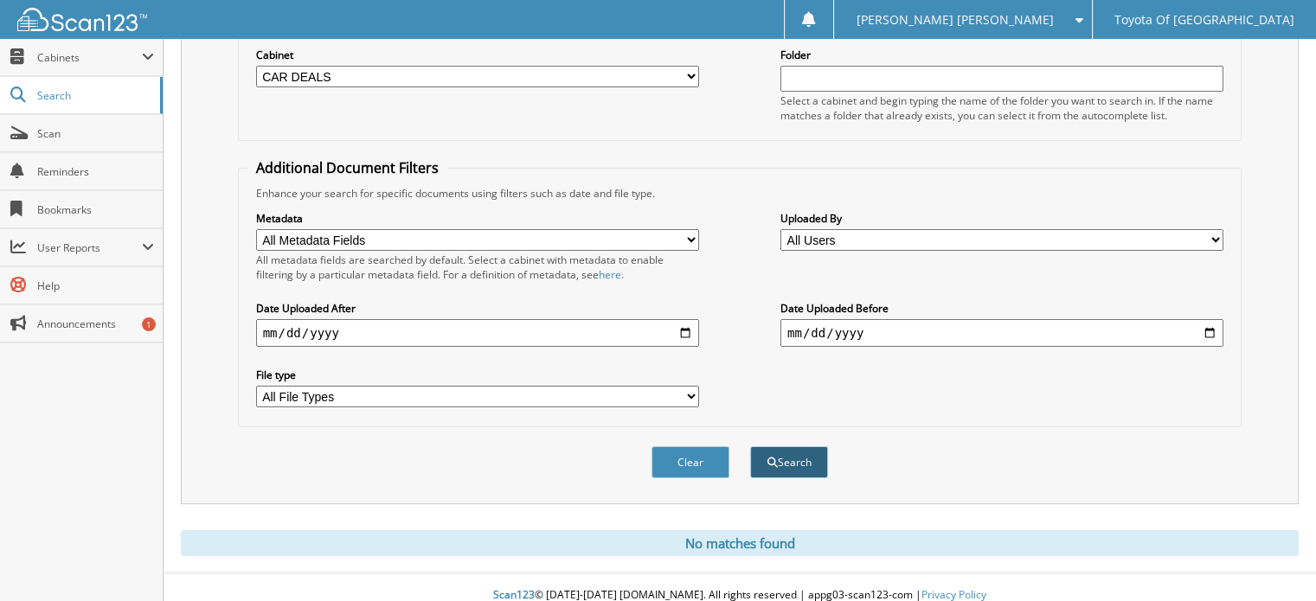
click at [802, 446] on button "Search" at bounding box center [789, 462] width 78 height 32
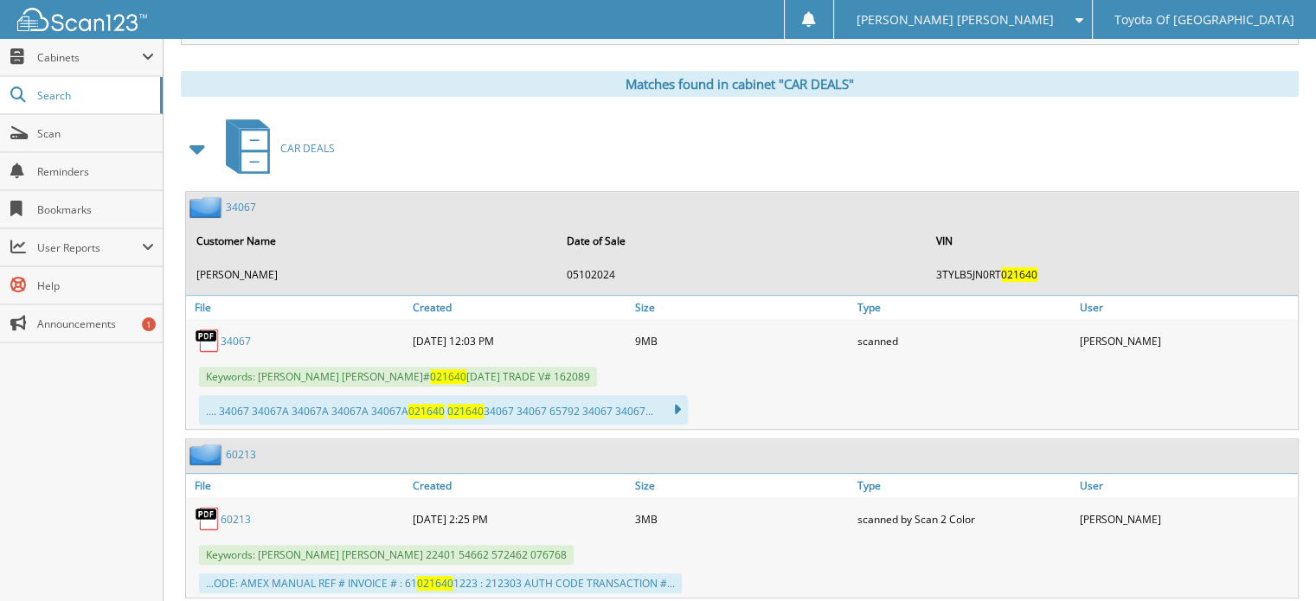
scroll to position [692, 0]
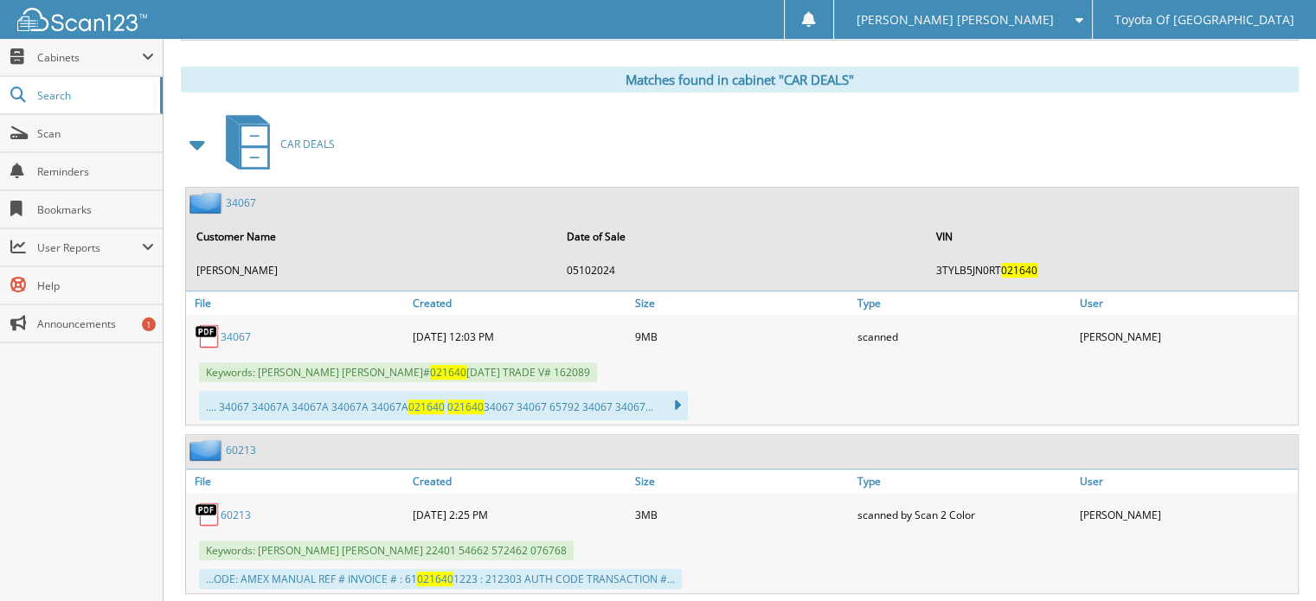
click at [234, 330] on link "34067" at bounding box center [236, 337] width 30 height 15
click at [267, 256] on td "[PERSON_NAME]" at bounding box center [372, 270] width 369 height 29
click at [236, 330] on link "34067" at bounding box center [236, 337] width 30 height 15
